Goal: Check status: Check status

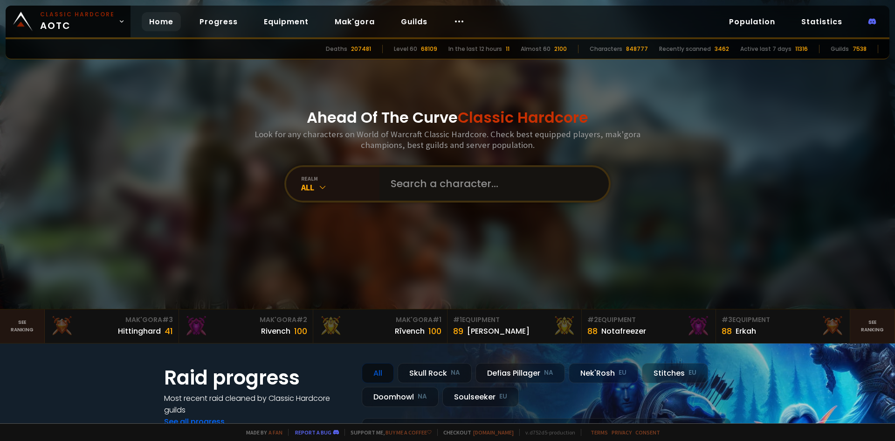
click at [413, 172] on input "text" at bounding box center [491, 184] width 213 height 34
paste input "Roguelf-Soulseeker"
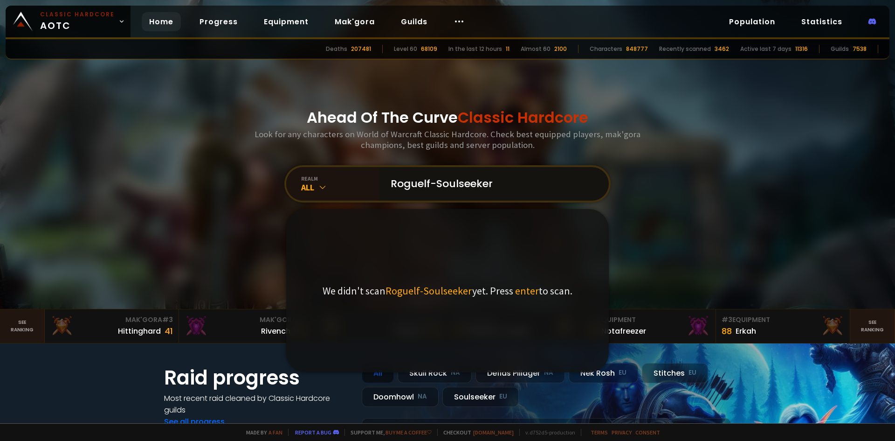
drag, startPoint x: 507, startPoint y: 181, endPoint x: 426, endPoint y: 189, distance: 81.1
click at [426, 189] on input "Roguelf-Soulseeker" at bounding box center [491, 184] width 213 height 34
type input "Roguelf"
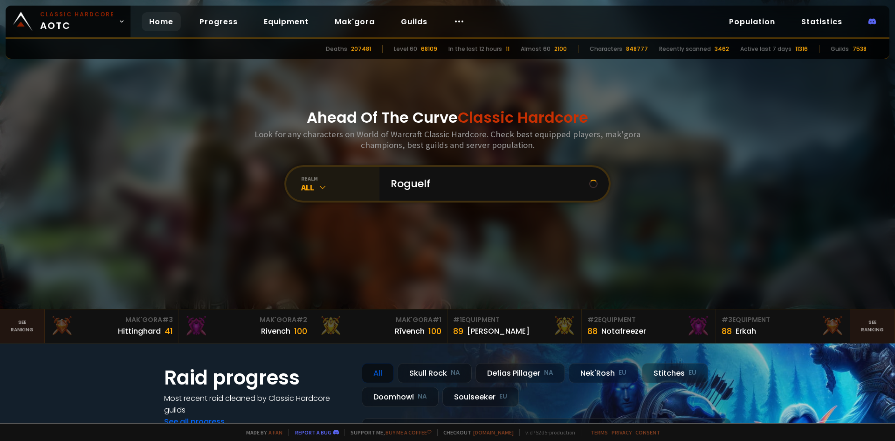
click at [325, 185] on div "All" at bounding box center [340, 187] width 78 height 11
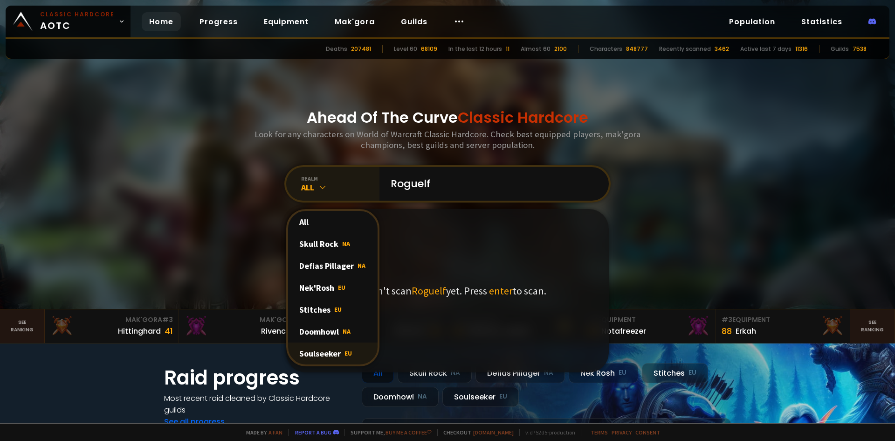
click at [327, 349] on div "Soulseeker EU" at bounding box center [333, 353] width 90 height 22
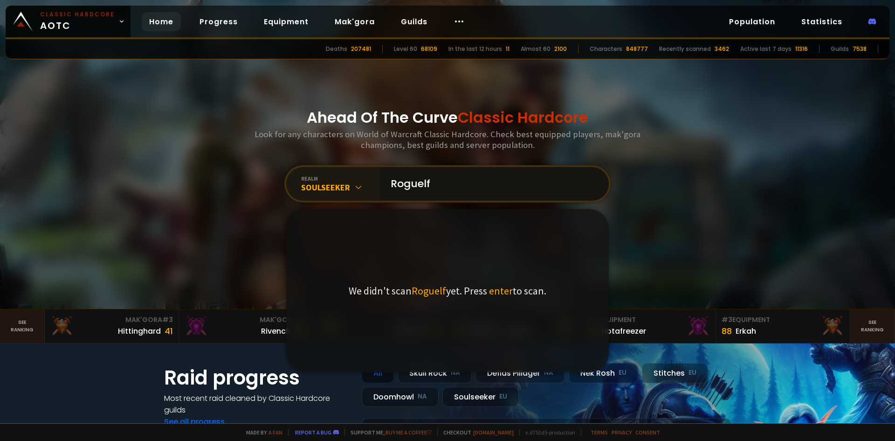
click at [444, 184] on input "Roguelf" at bounding box center [491, 184] width 213 height 34
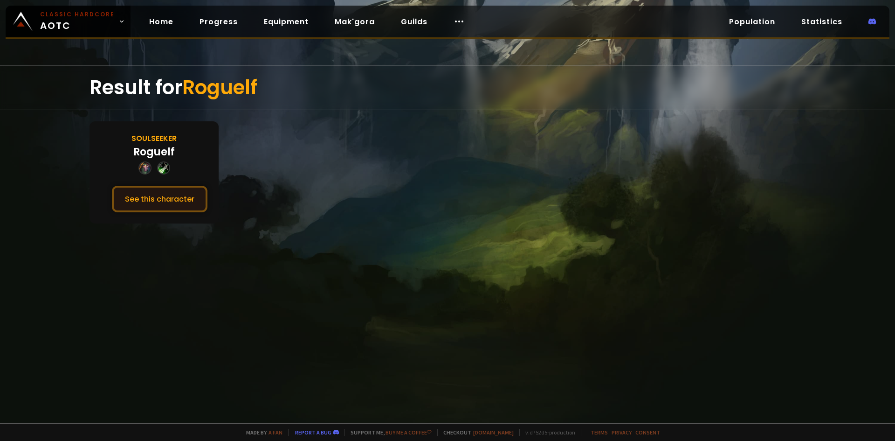
click at [145, 202] on button "See this character" at bounding box center [160, 199] width 96 height 27
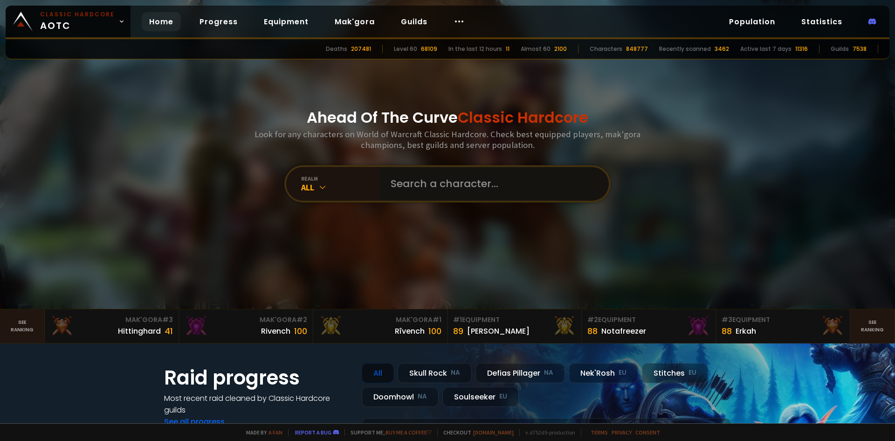
click at [397, 175] on input "text" at bounding box center [491, 184] width 213 height 34
paste input "Terrorchild-Soulseeker"
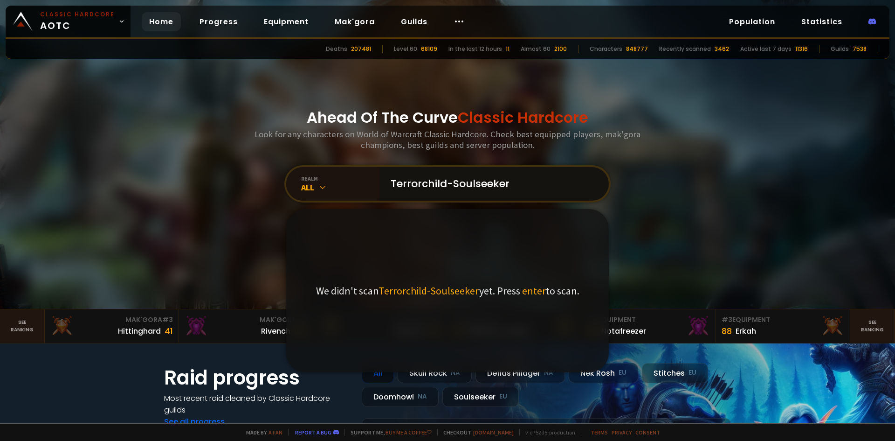
drag, startPoint x: 510, startPoint y: 182, endPoint x: 445, endPoint y: 188, distance: 64.6
click at [445, 188] on input "Terrorchild-Soulseeker" at bounding box center [491, 184] width 213 height 34
type input "Terrorchild"
click at [331, 194] on div "realm All" at bounding box center [332, 184] width 93 height 34
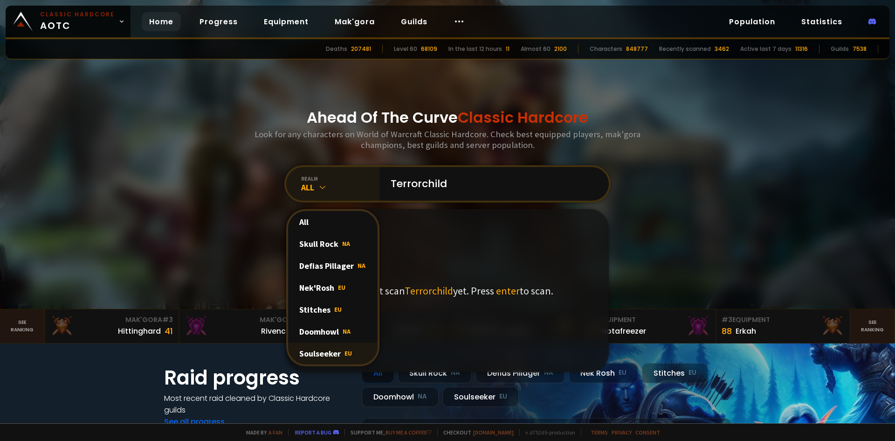
click at [333, 348] on div "Soulseeker EU" at bounding box center [333, 353] width 90 height 22
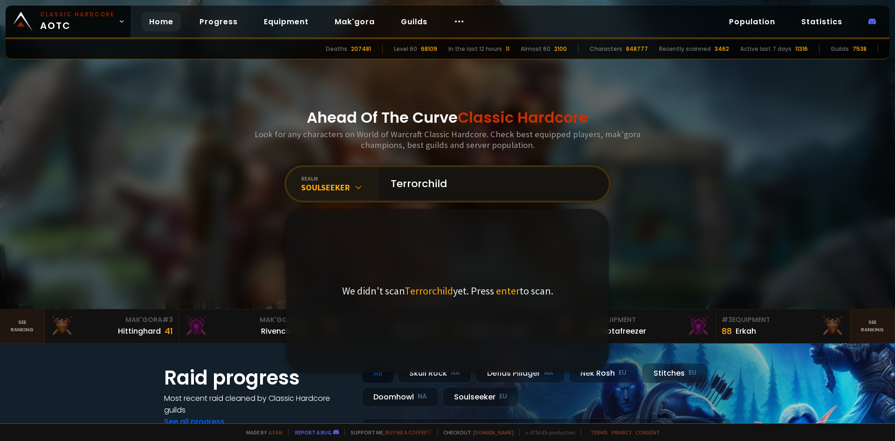
click at [543, 174] on input "Terrorchild" at bounding box center [491, 184] width 213 height 34
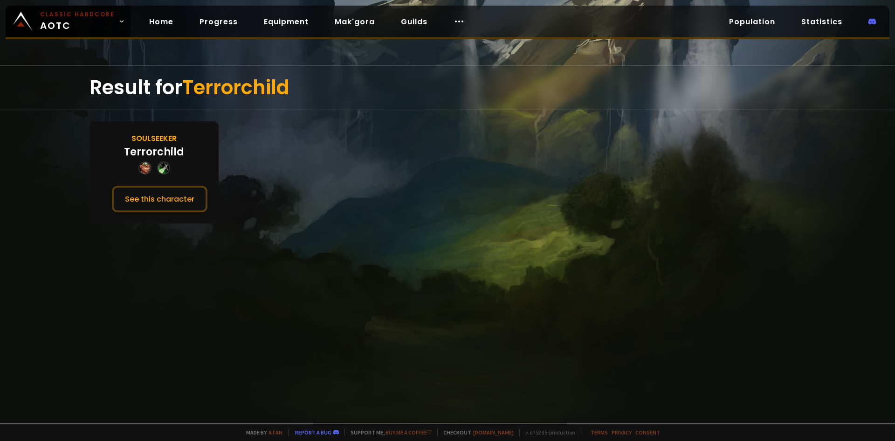
click at [160, 185] on div "Soulseeker Terrorchild See this character" at bounding box center [154, 172] width 129 height 102
click at [165, 208] on button "See this character" at bounding box center [160, 199] width 96 height 27
